Goal: Obtain resource: Download file/media

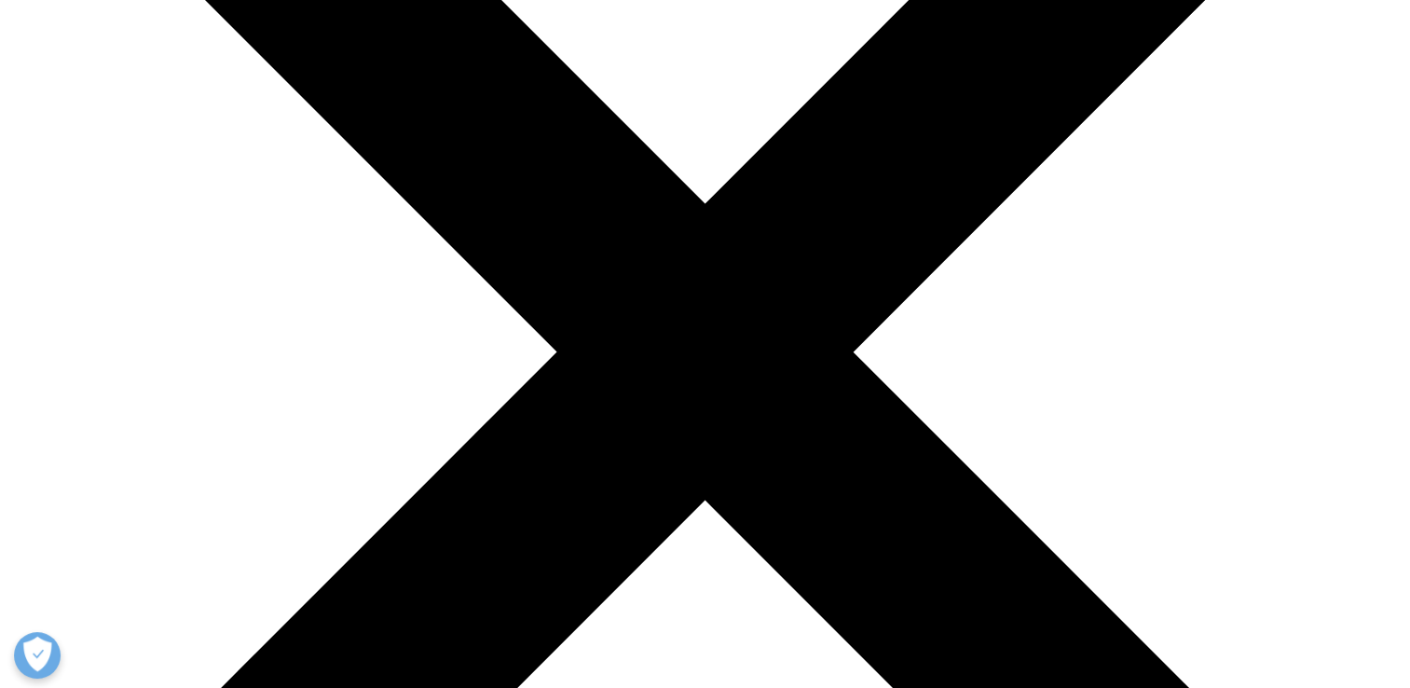
scroll to position [839, 0]
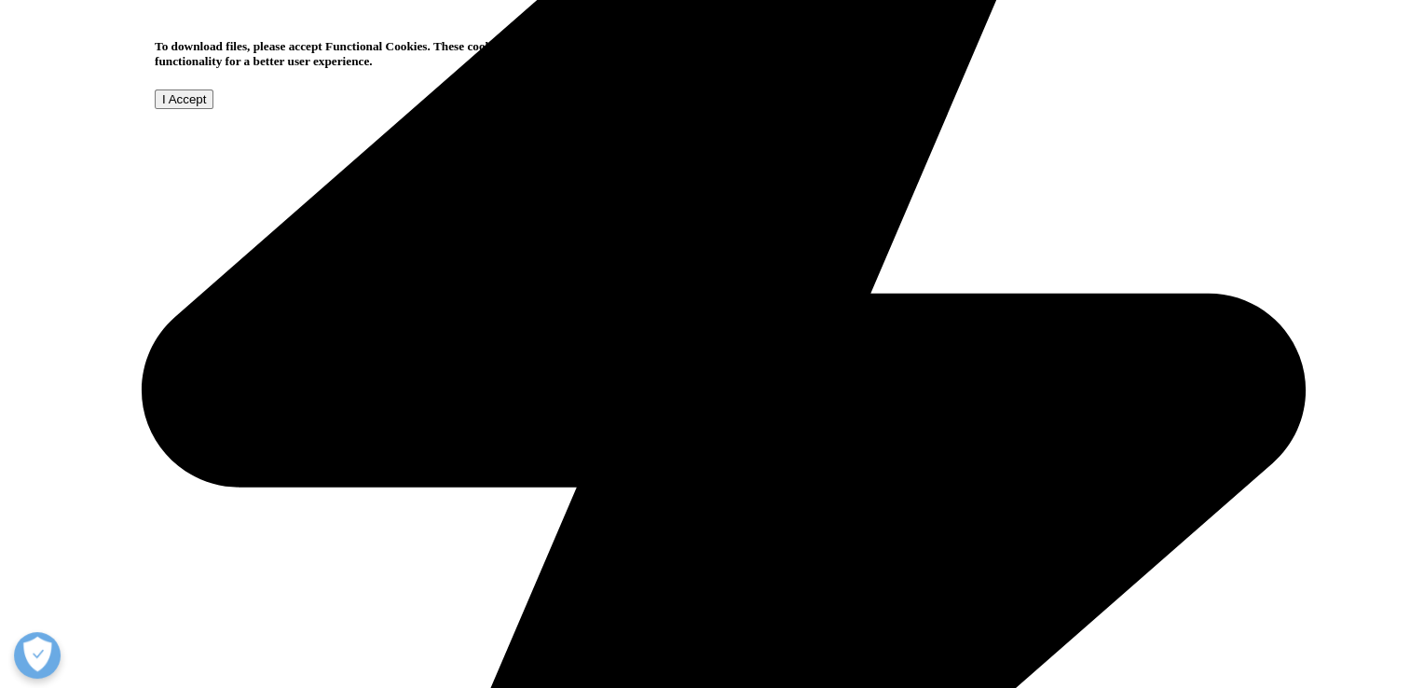
click at [213, 109] on input "I Accept" at bounding box center [184, 99] width 59 height 20
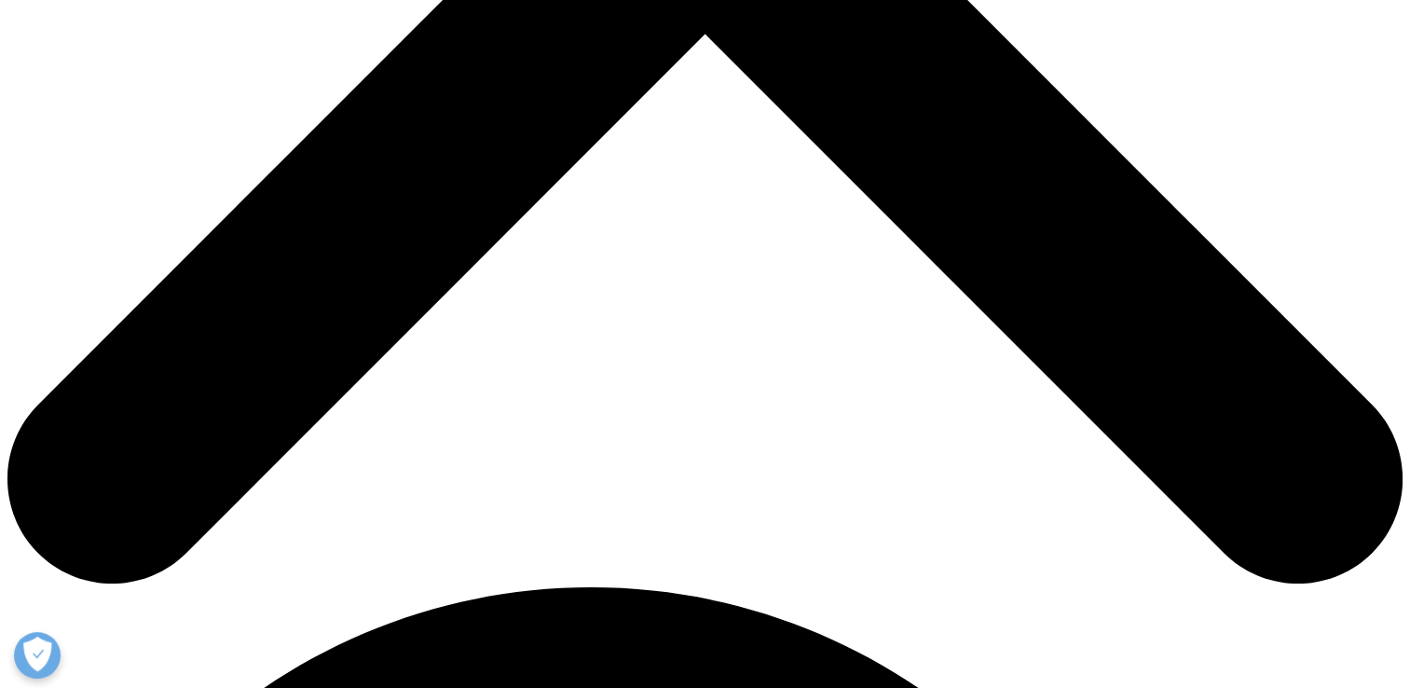
scroll to position [1029, 1100]
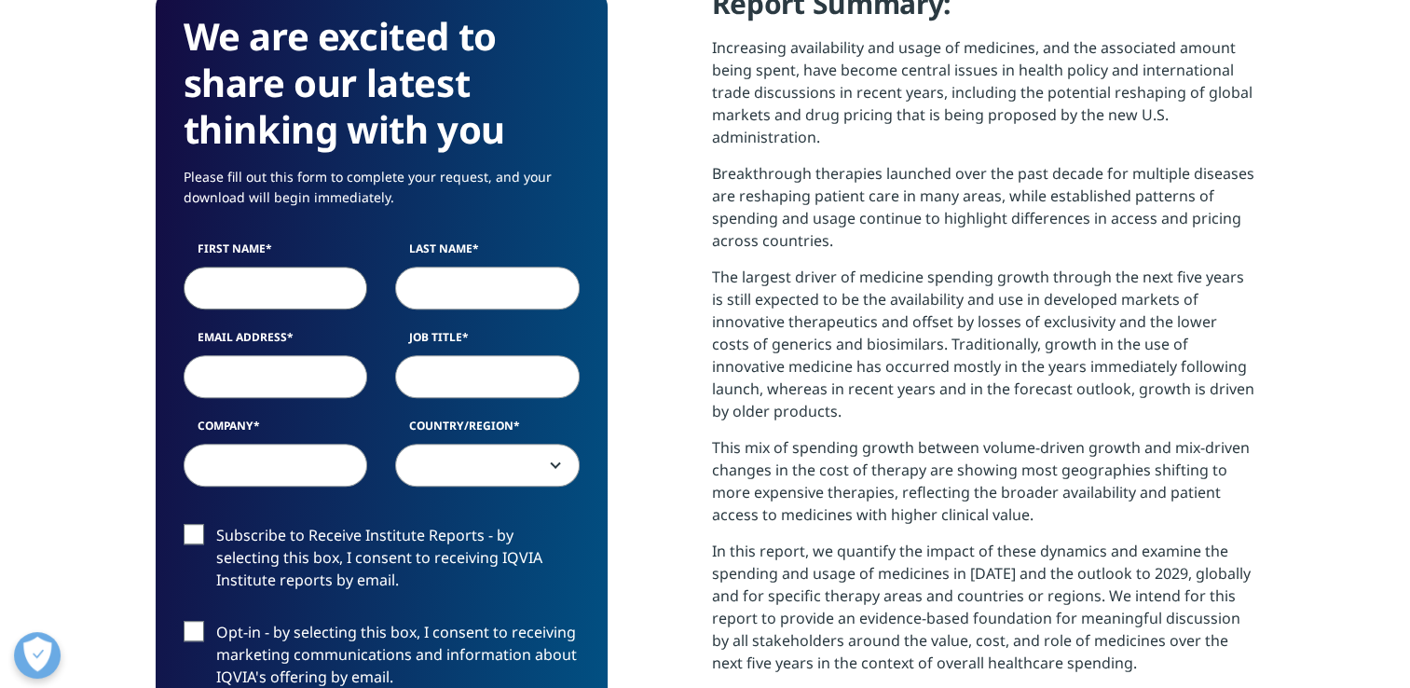
type input "Dabkowska"
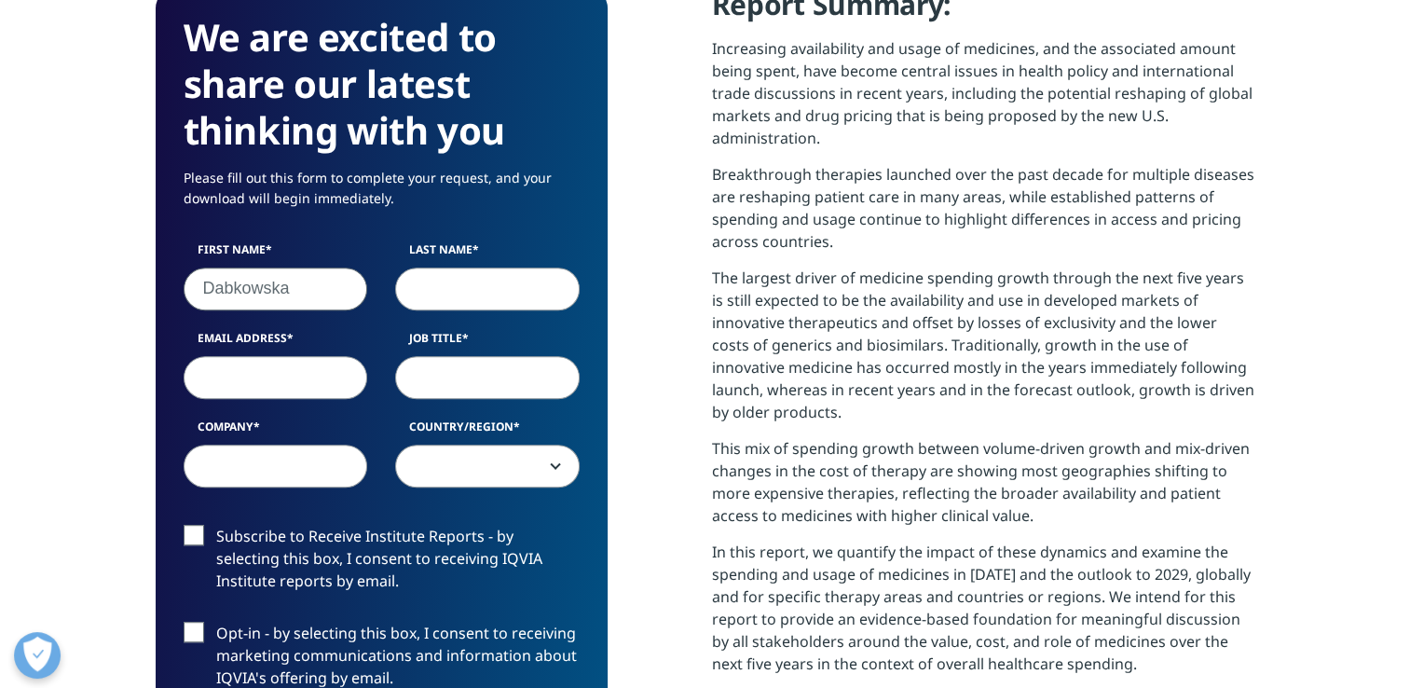
type input "[PERSON_NAME]"
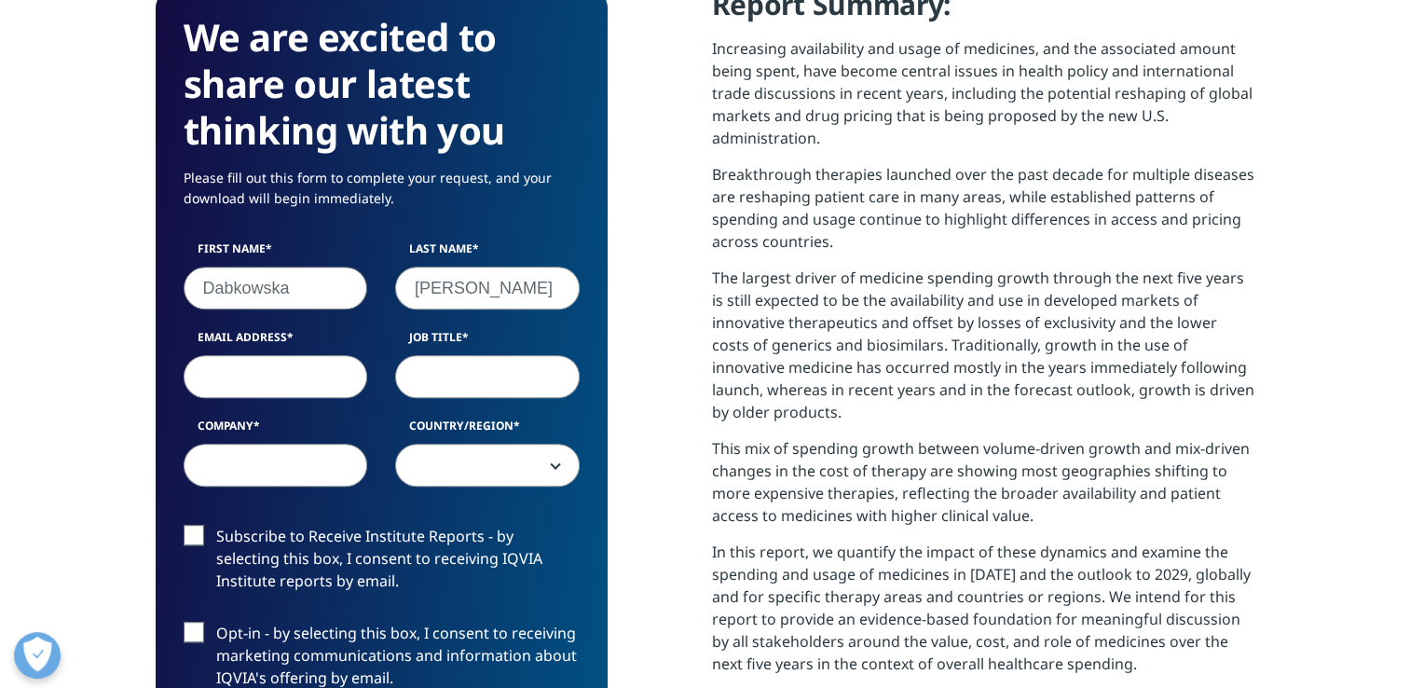
type input "[EMAIL_ADDRESS][DOMAIN_NAME]"
type input "[PERSON_NAME] sp.k."
select select "Poland"
click at [432, 369] on input "Job Title" at bounding box center [487, 376] width 185 height 43
click at [190, 529] on label "Subscribe to Receive Institute Reports - by selecting this box, I consent to re…" at bounding box center [382, 563] width 396 height 77
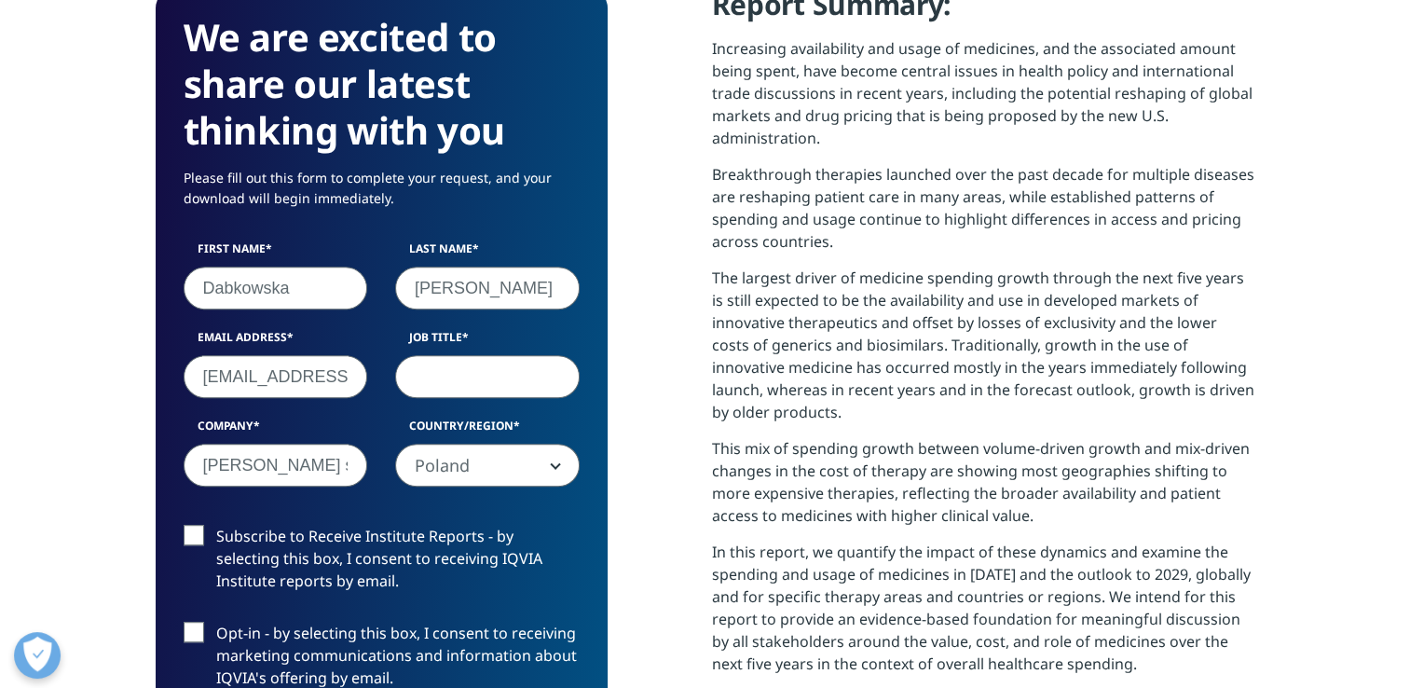
click at [216, 525] on input "Subscribe to Receive Institute Reports - by selecting this box, I consent to re…" at bounding box center [216, 525] width 0 height 0
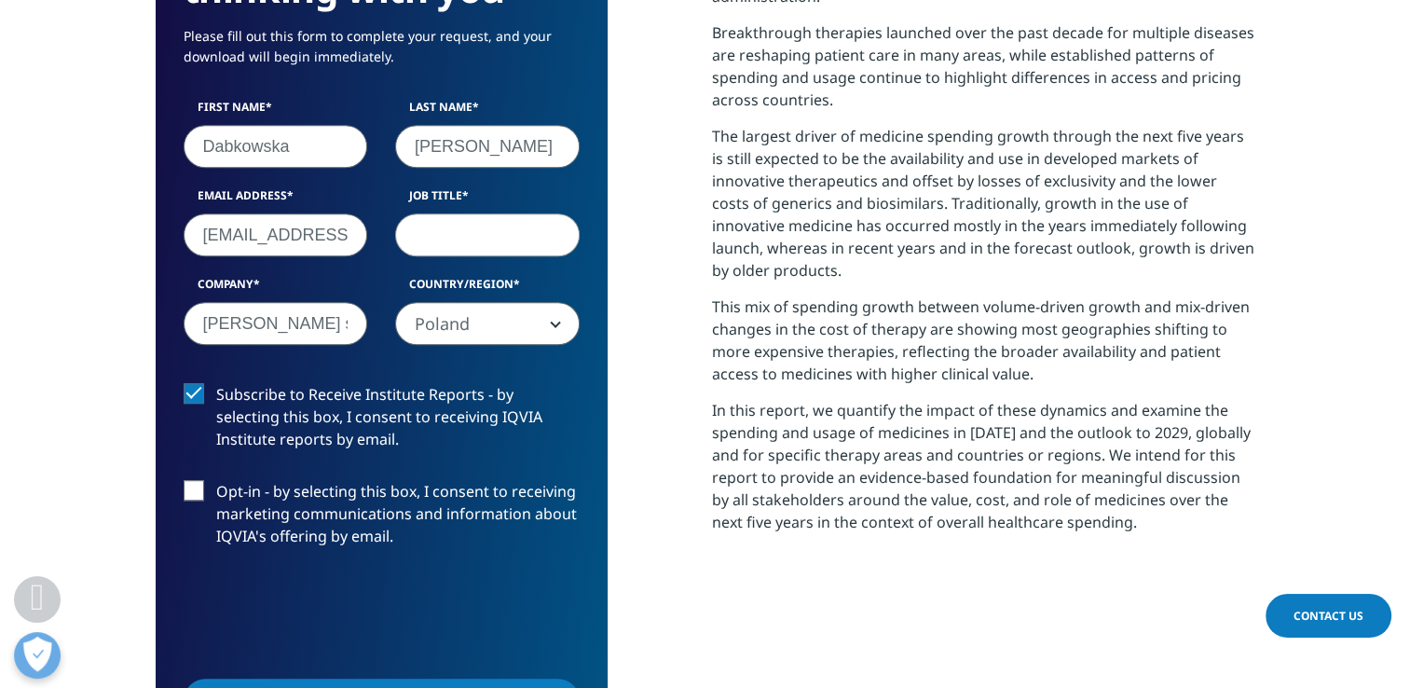
scroll to position [1025, 0]
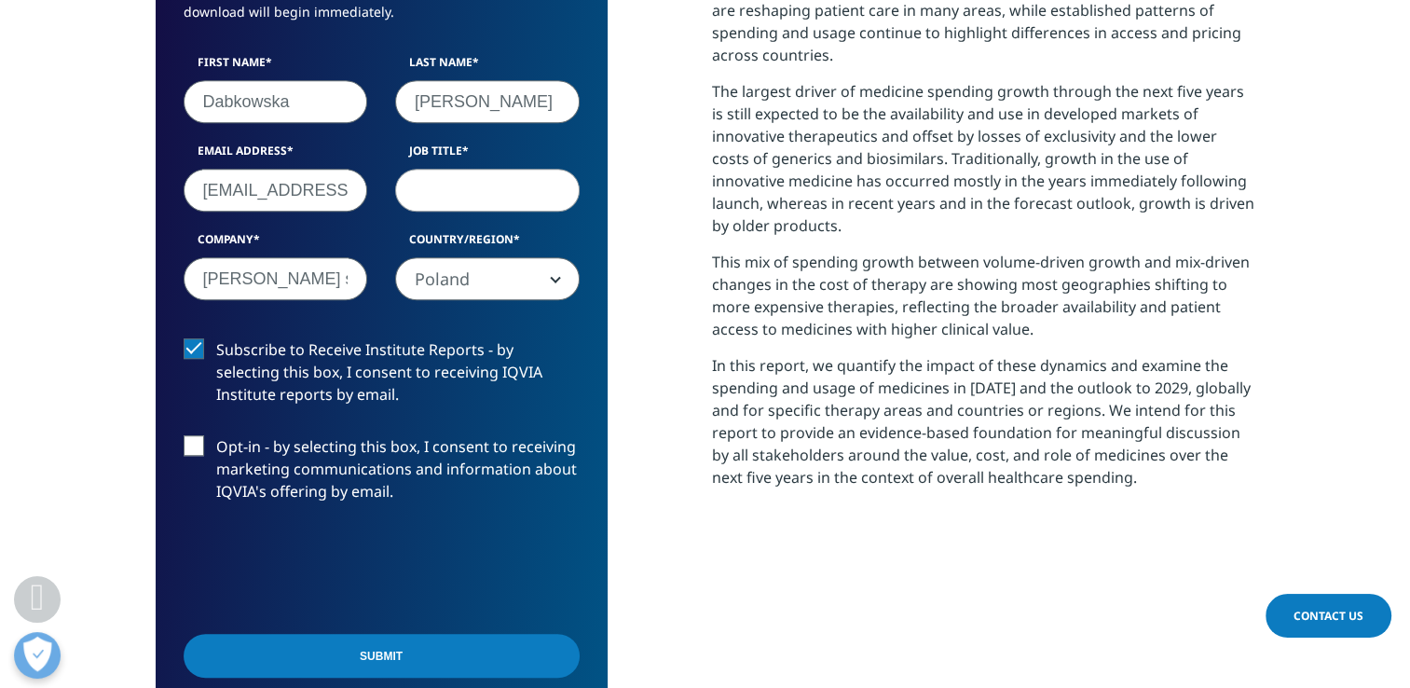
click at [444, 191] on input "Job Title" at bounding box center [487, 190] width 185 height 43
type input "Managing Director"
click at [406, 650] on input "Submit" at bounding box center [382, 656] width 396 height 44
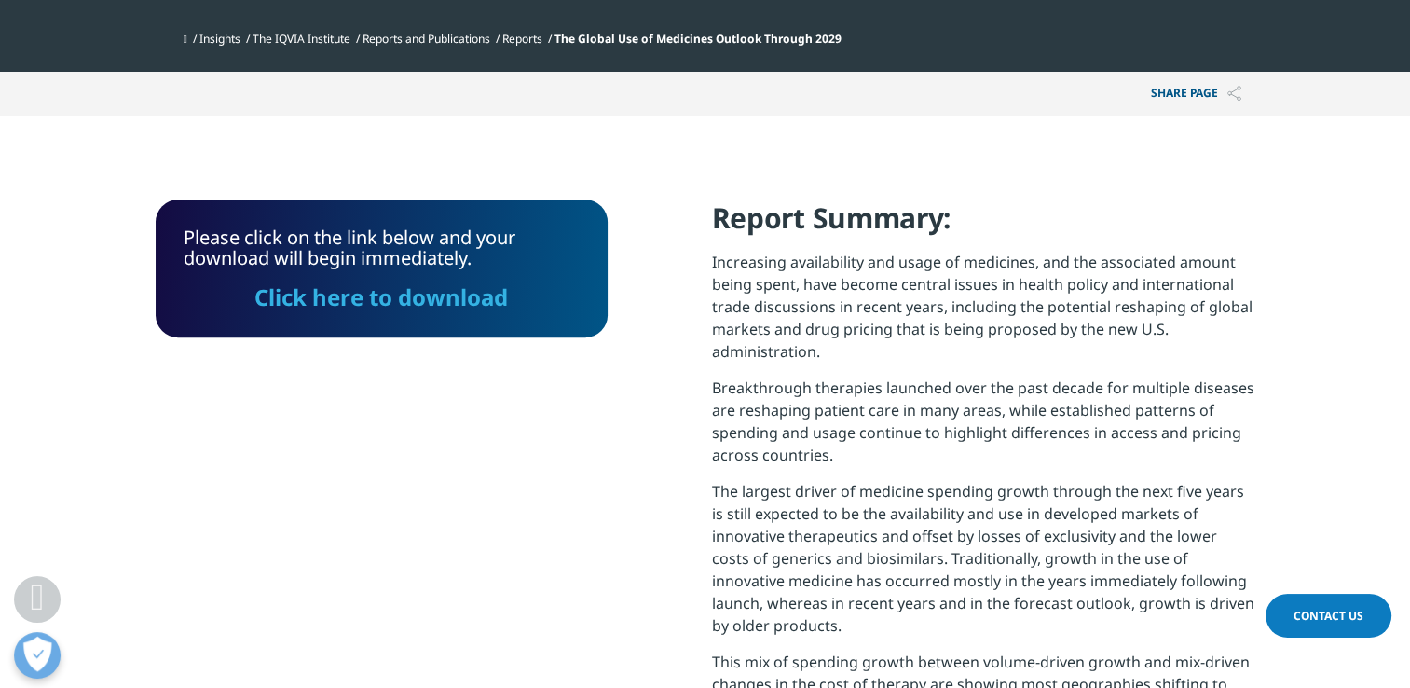
scroll to position [574, 0]
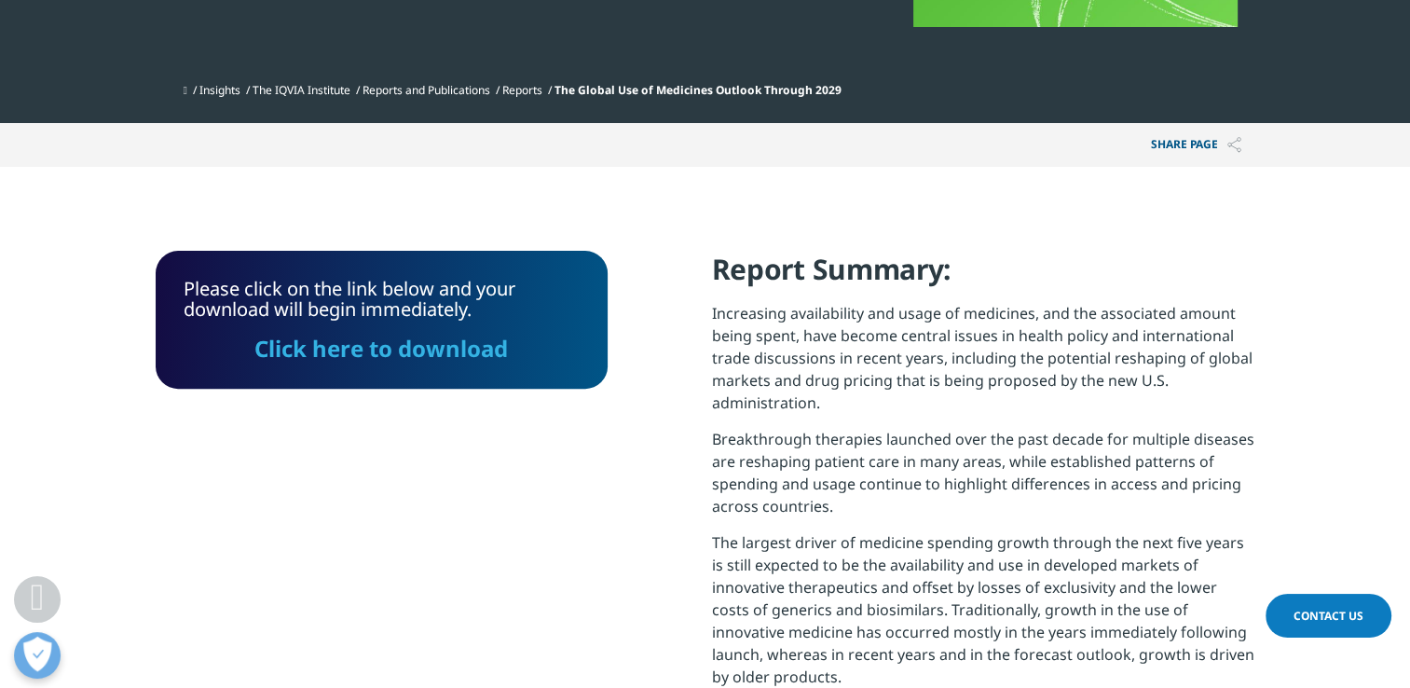
click at [396, 346] on link "Click here to download" at bounding box center [380, 348] width 253 height 31
